Goal: Information Seeking & Learning: Learn about a topic

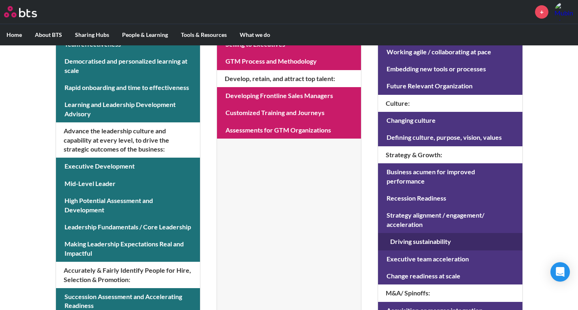
scroll to position [283, 0]
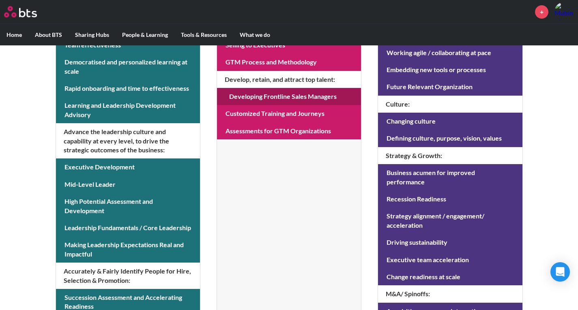
click at [277, 88] on link at bounding box center [289, 96] width 144 height 17
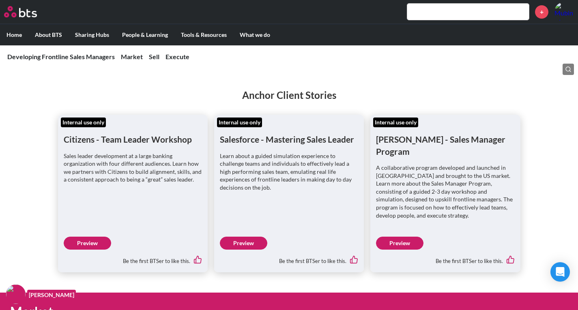
scroll to position [155, 0]
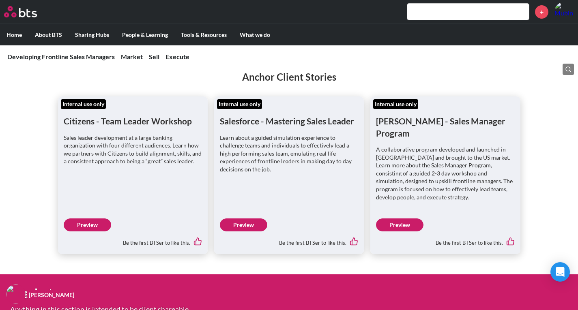
click at [257, 206] on div "Salesforce - Mastering Sales Leader Learn about a guided simulation experience …" at bounding box center [289, 176] width 150 height 158
click at [246, 219] on link "Preview" at bounding box center [243, 225] width 47 height 13
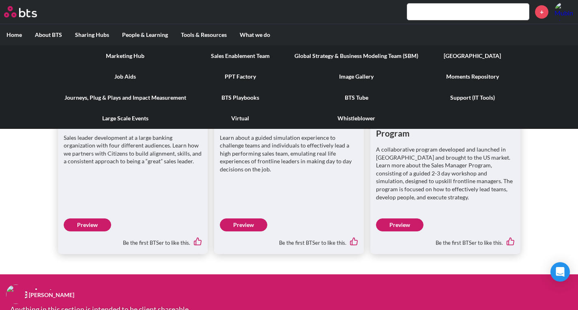
click at [471, 54] on link "[GEOGRAPHIC_DATA]" at bounding box center [473, 55] width 96 height 21
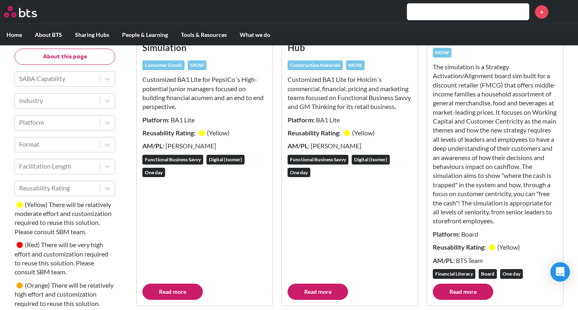
scroll to position [125, 0]
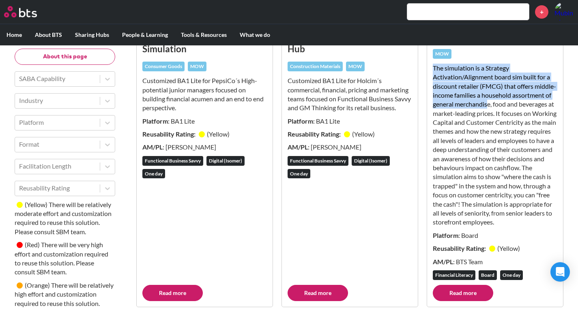
drag, startPoint x: 433, startPoint y: 66, endPoint x: 528, endPoint y: 106, distance: 103.0
click at [528, 106] on p "The simulation is a Strategy Activation/Alignment board sim built for a discoun…" at bounding box center [495, 146] width 125 height 164
click at [433, 98] on div "Game: Jika Board Sim MOW The simulation is a Strategy Activation/Alignment boar…" at bounding box center [495, 165] width 136 height 283
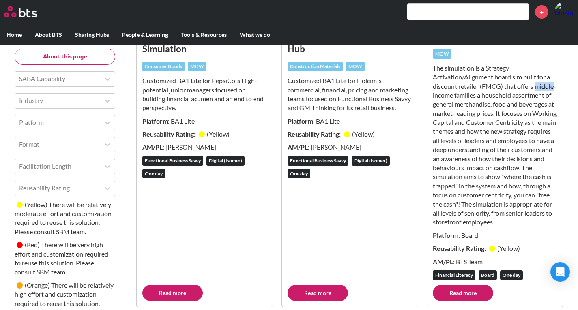
click at [433, 98] on div "Game: Jika Board Sim MOW The simulation is a Strategy Activation/Alignment boar…" at bounding box center [495, 165] width 136 height 283
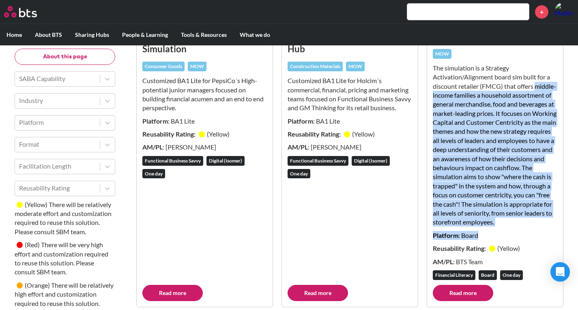
drag, startPoint x: 435, startPoint y: 96, endPoint x: 505, endPoint y: 252, distance: 171.3
click at [505, 252] on div "Game: Jika Board Sim MOW The simulation is a Strategy Activation/Alignment boar…" at bounding box center [495, 157] width 125 height 255
click at [447, 174] on p "The simulation is a Strategy Activation/Alignment board sim built for a discoun…" at bounding box center [495, 146] width 125 height 164
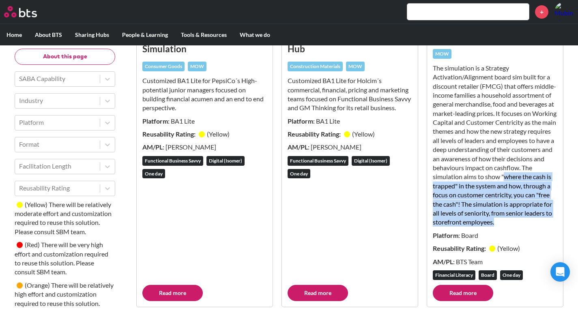
drag, startPoint x: 505, startPoint y: 184, endPoint x: 531, endPoint y: 237, distance: 59.0
click at [531, 231] on div "The simulation is a Strategy Activation/Alignment board sim built for a discoun…" at bounding box center [495, 148] width 125 height 168
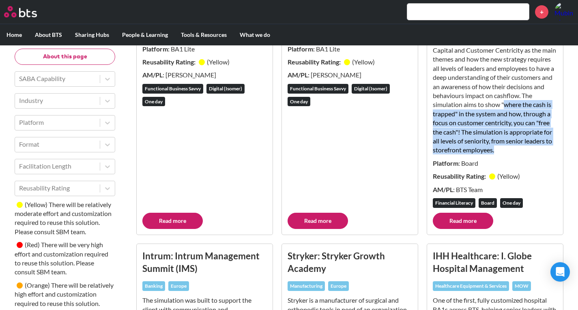
scroll to position [196, 0]
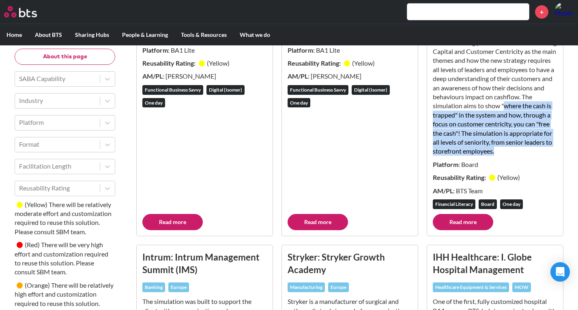
click at [462, 231] on link "Read more" at bounding box center [463, 222] width 60 height 16
